Goal: Task Accomplishment & Management: Manage account settings

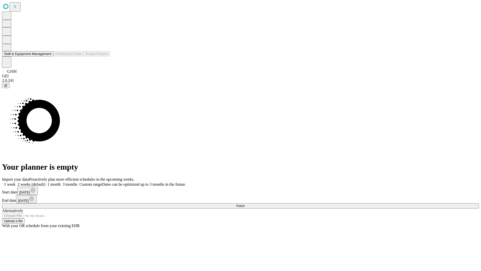
click at [48, 56] on button "Staff & Equipment Management" at bounding box center [27, 53] width 51 height 5
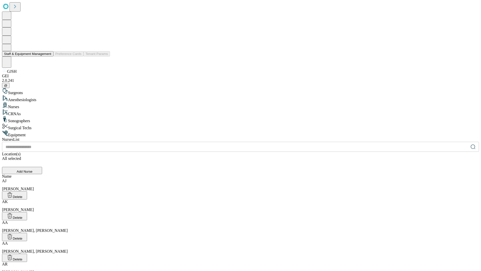
click at [48, 56] on button "Staff & Equipment Management" at bounding box center [27, 53] width 51 height 5
